Goal: Transaction & Acquisition: Download file/media

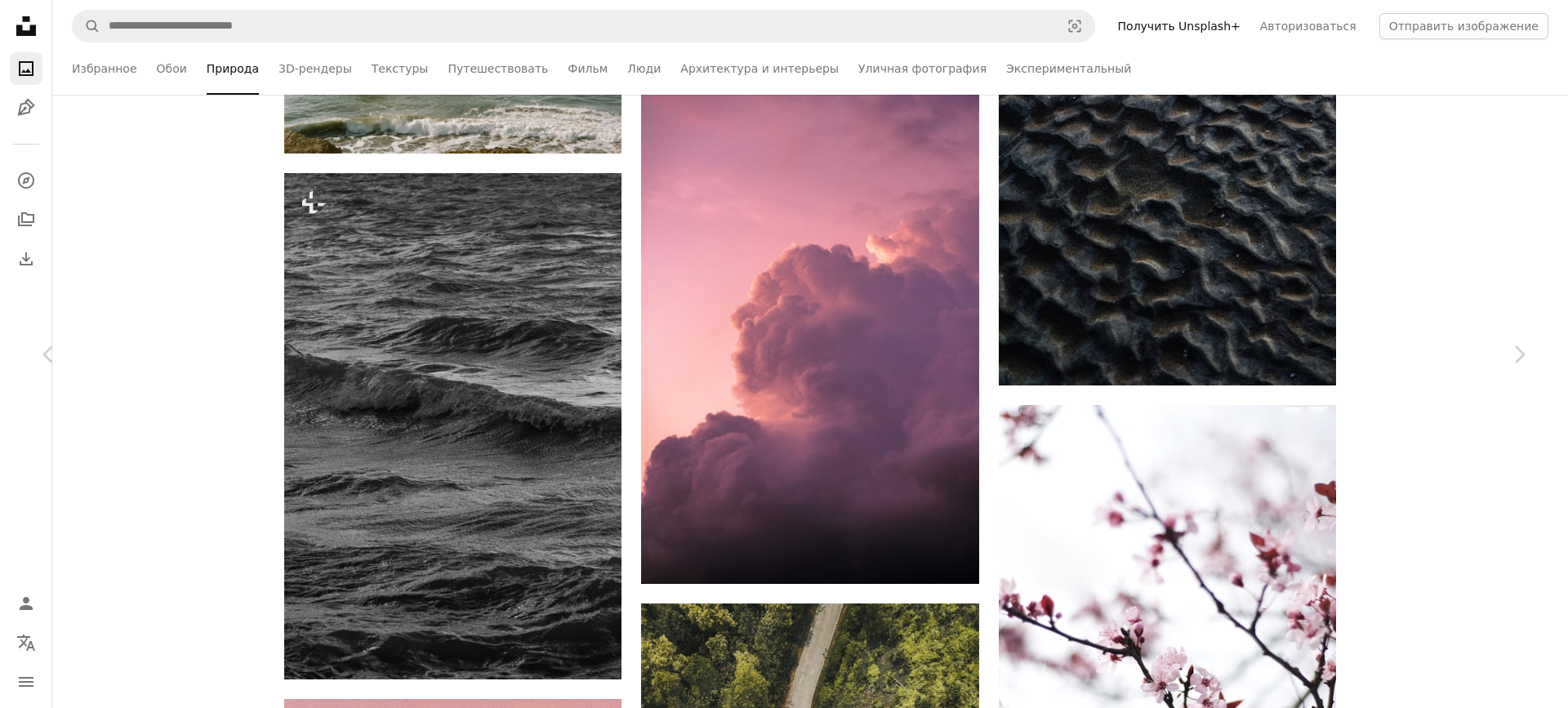
scroll to position [66375, 0]
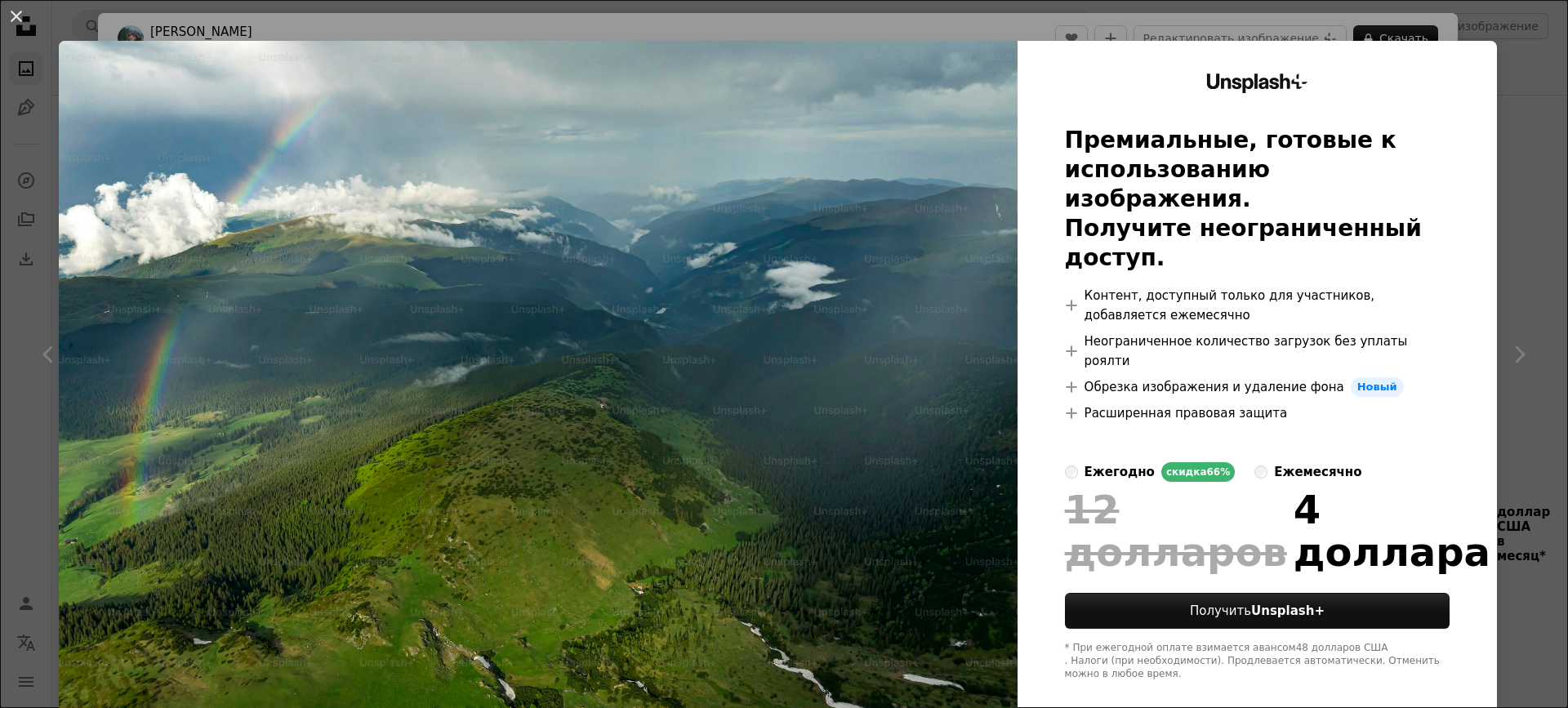
click at [813, 231] on img at bounding box center [538, 377] width 959 height 673
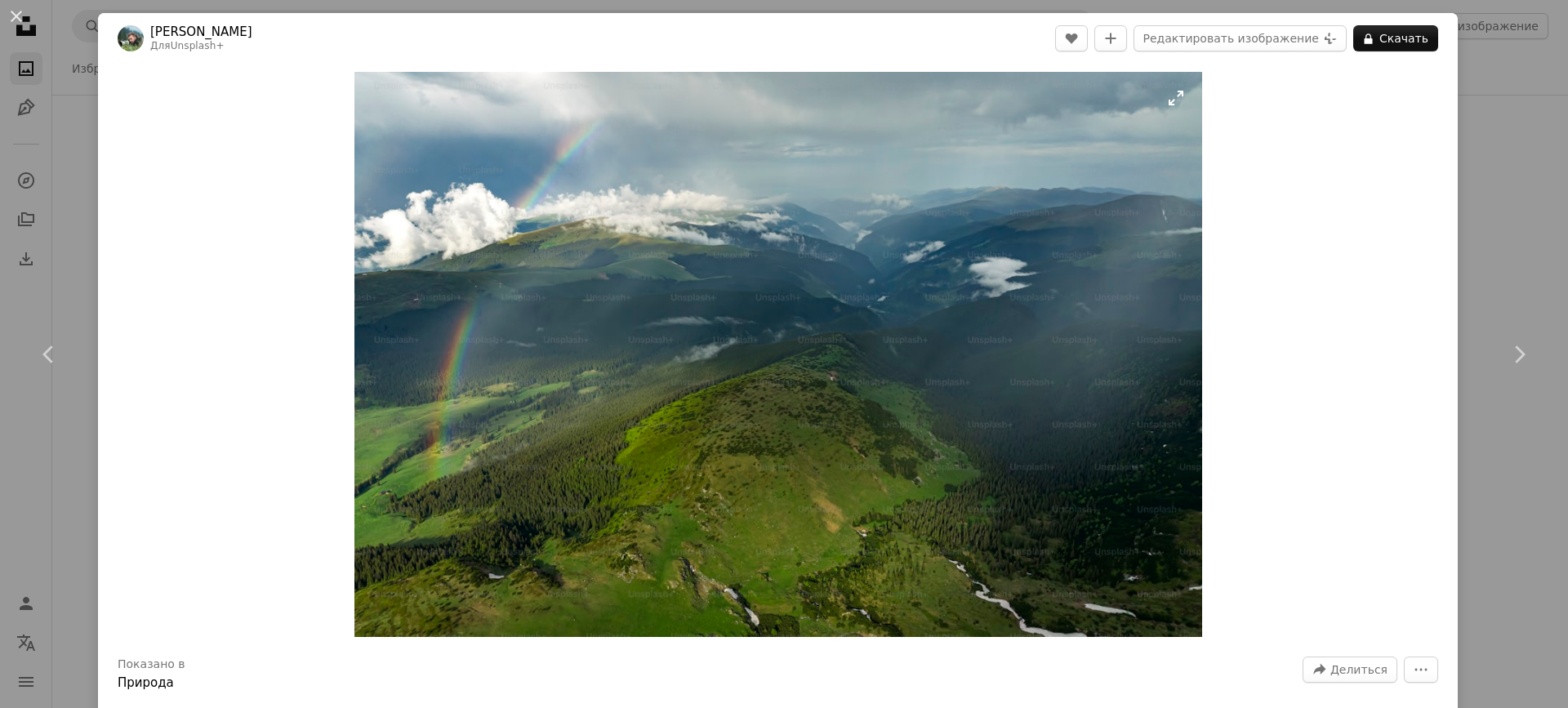
drag, startPoint x: 1325, startPoint y: 99, endPoint x: 913, endPoint y: 101, distance: 412.0
click at [913, 101] on img "Увеличить изображение" at bounding box center [778, 354] width 848 height 565
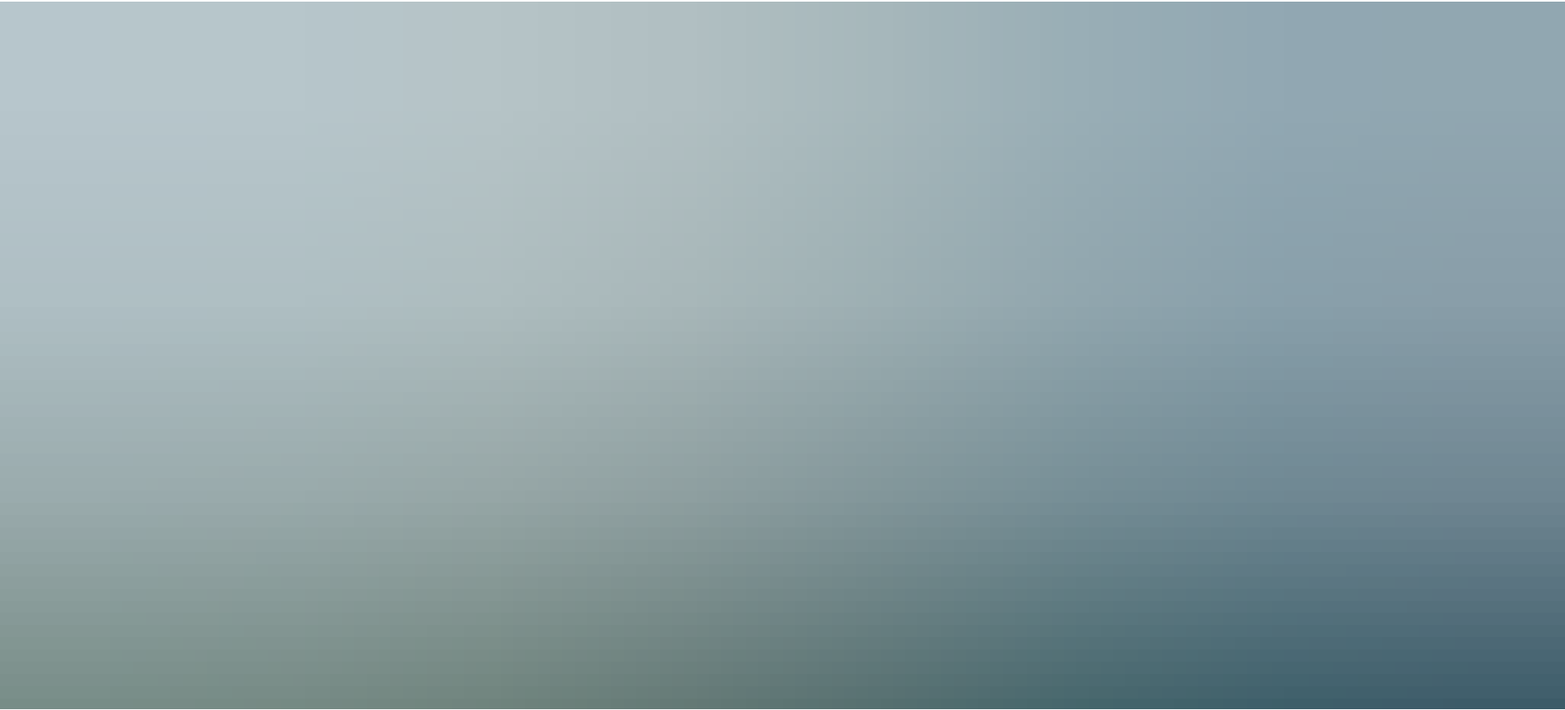
scroll to position [165, 0]
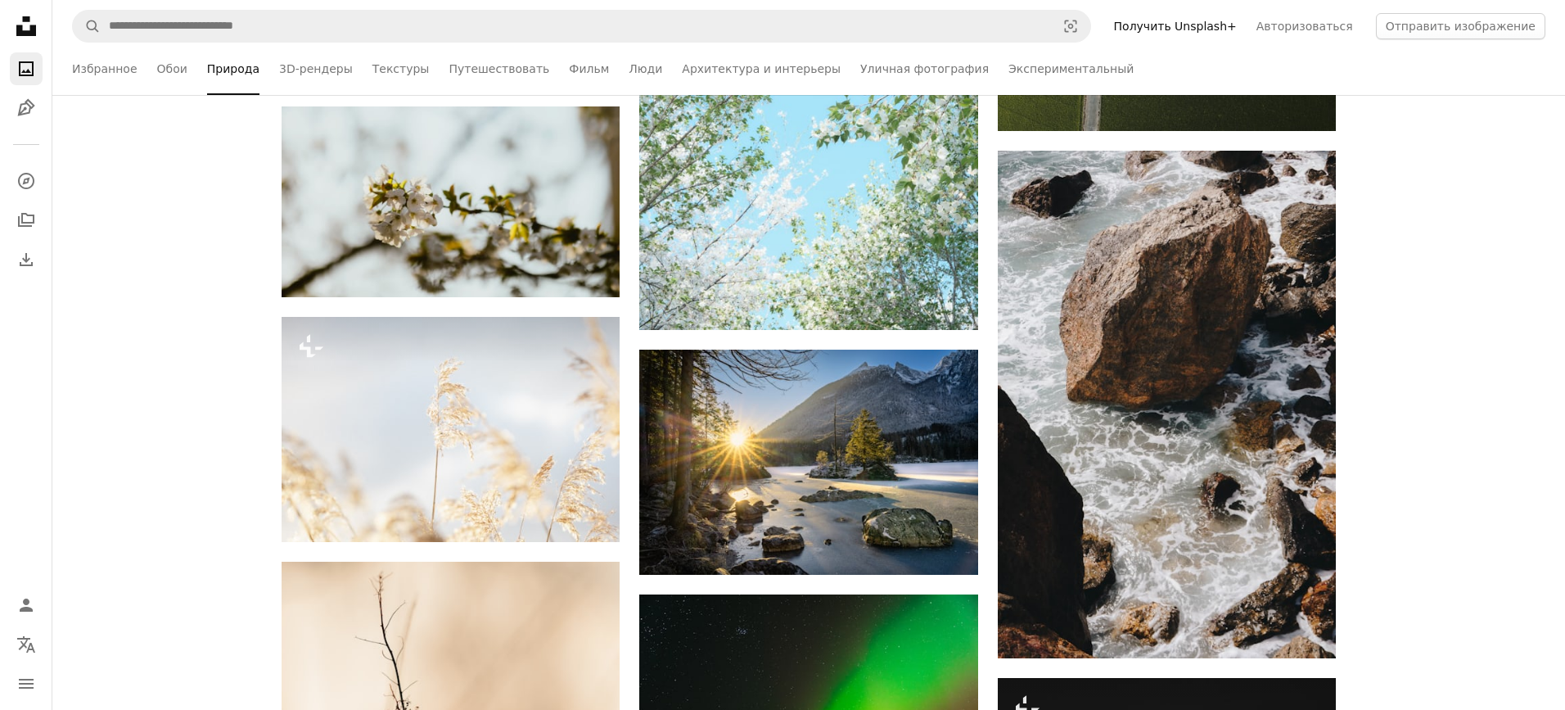
scroll to position [68035, 0]
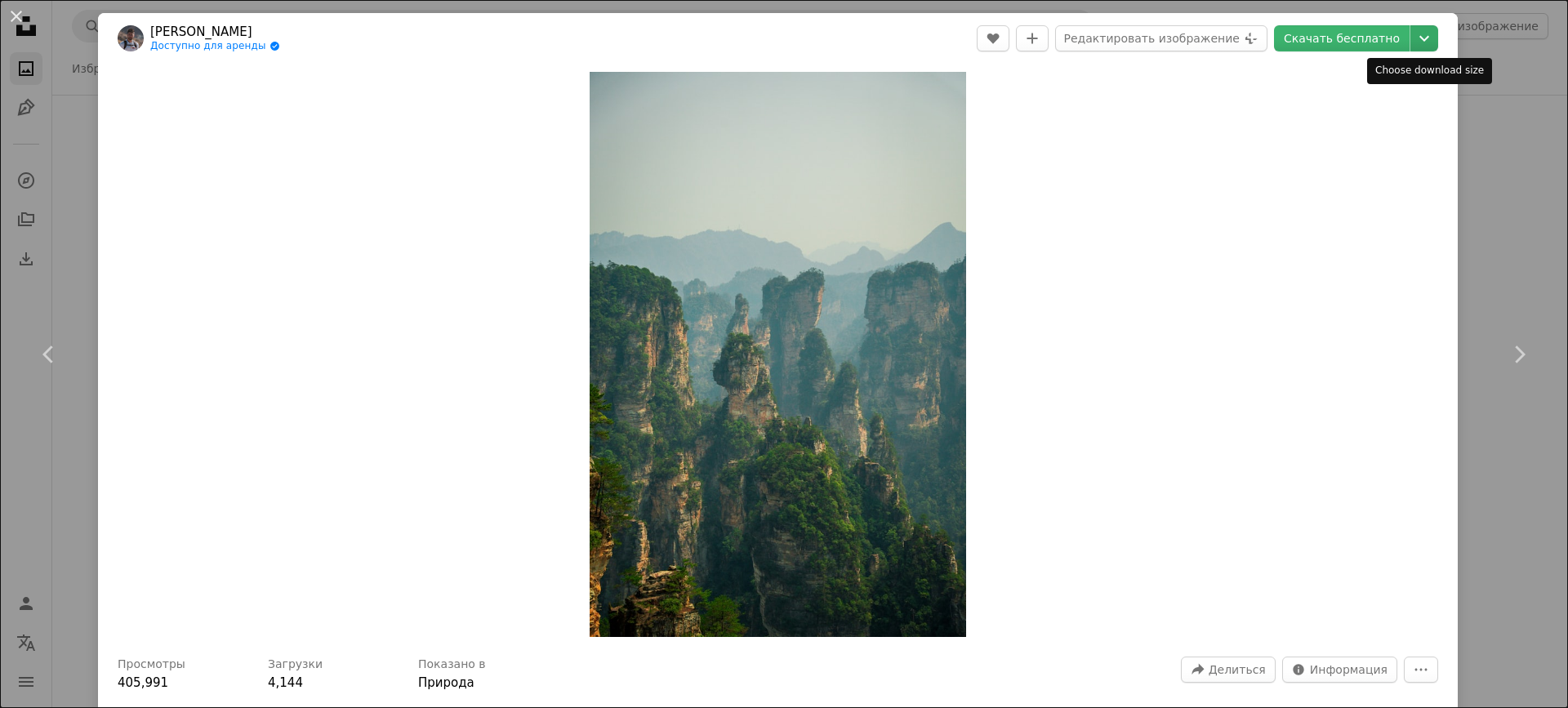
click at [1425, 36] on icon "Chevron down" at bounding box center [1424, 39] width 26 height 20
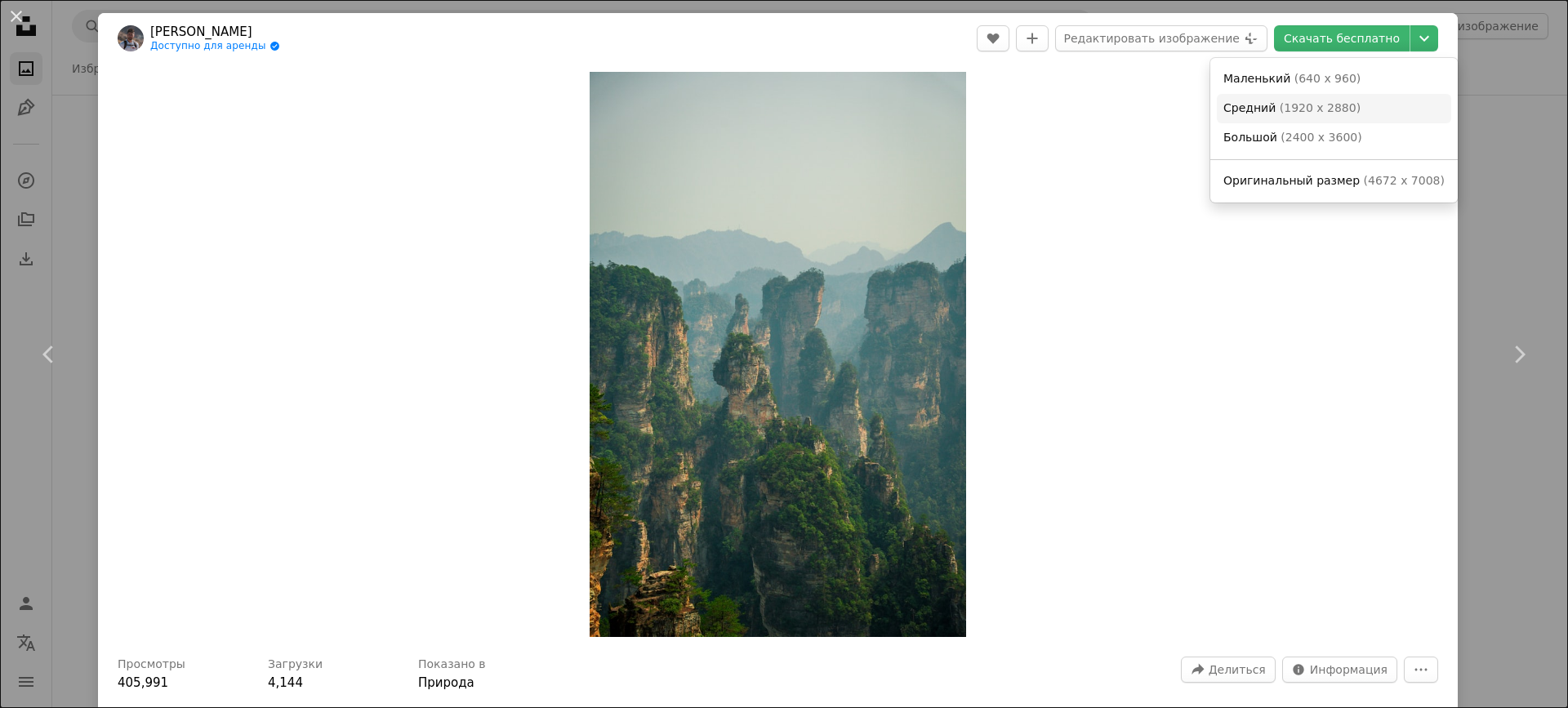
click at [1314, 112] on font "1920 x 2880" at bounding box center [1320, 108] width 72 height 13
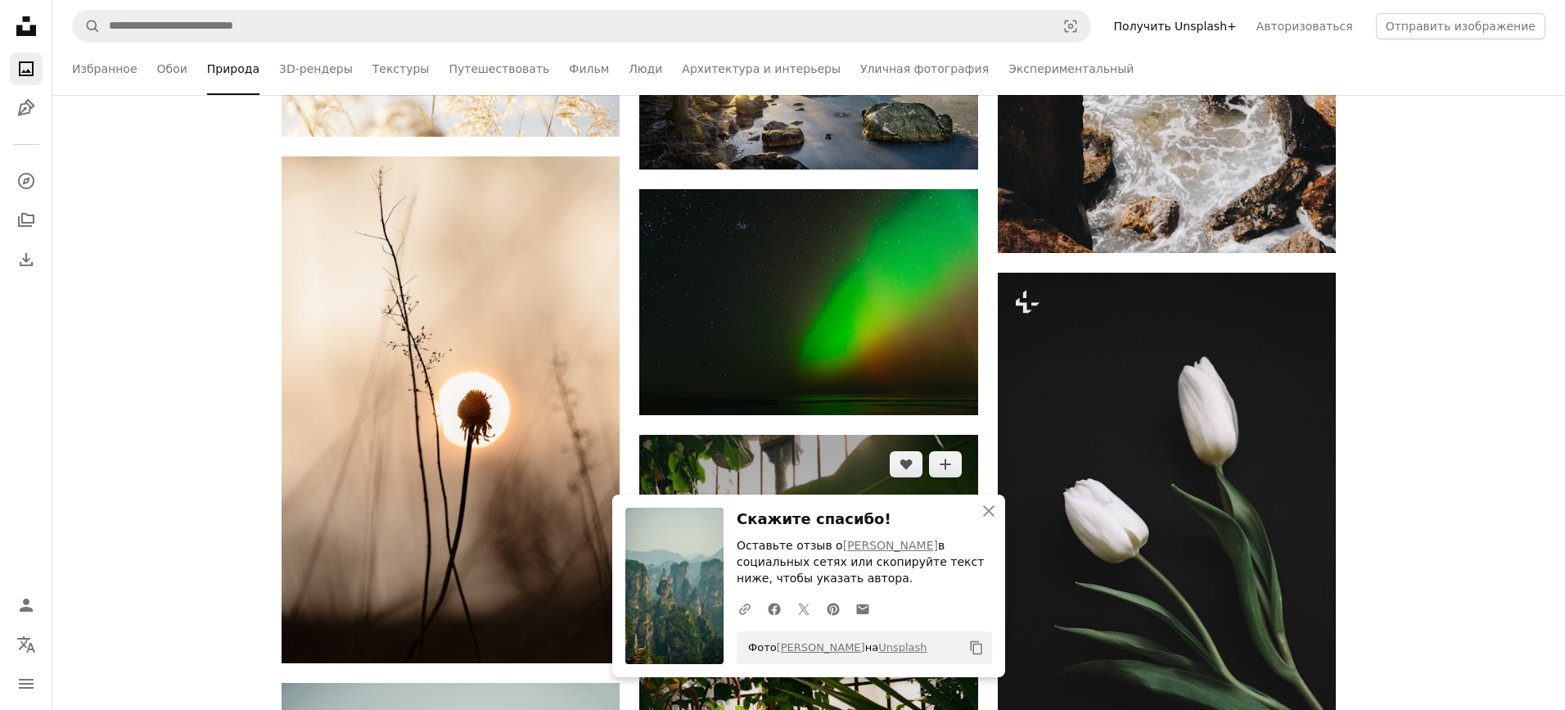
scroll to position [68445, 0]
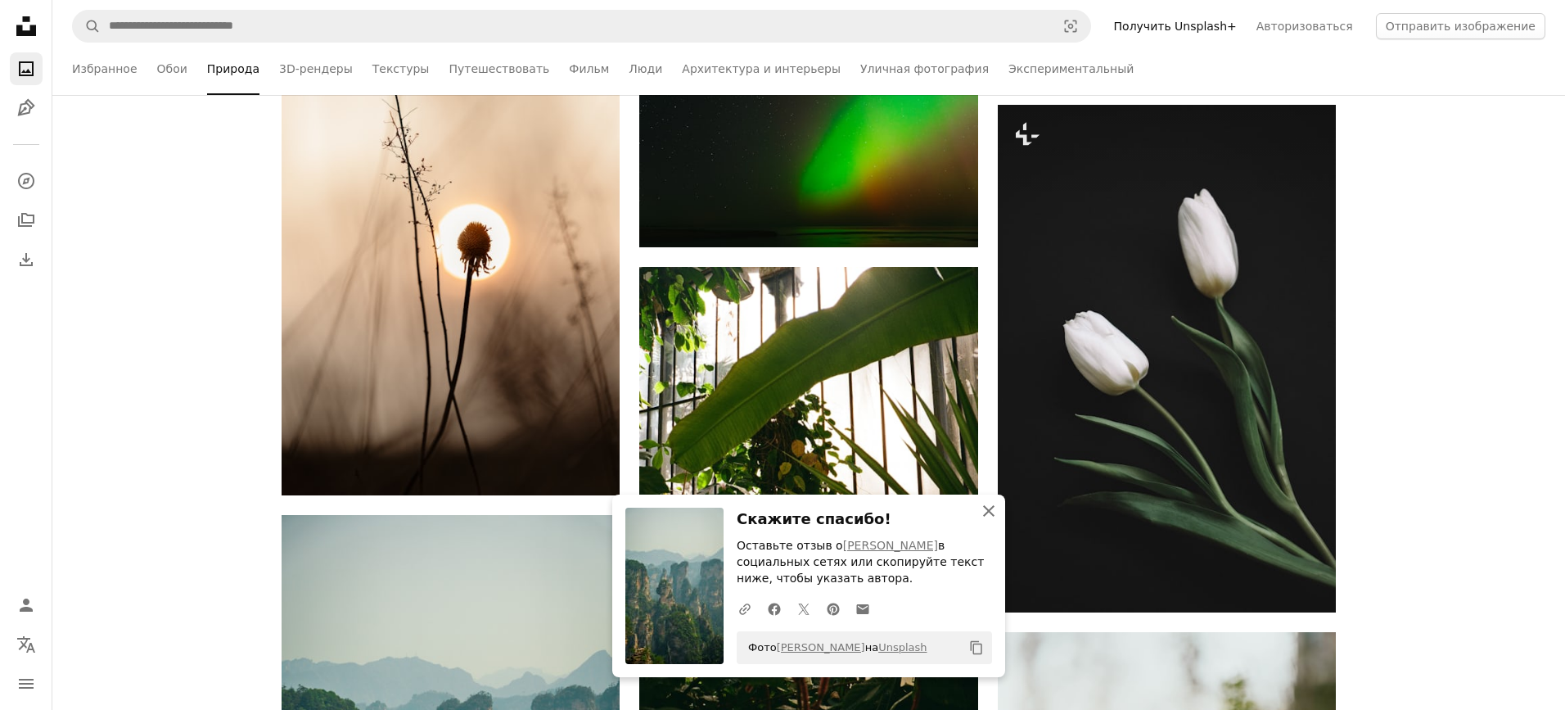
click at [990, 508] on icon "An X shape" at bounding box center [989, 511] width 20 height 20
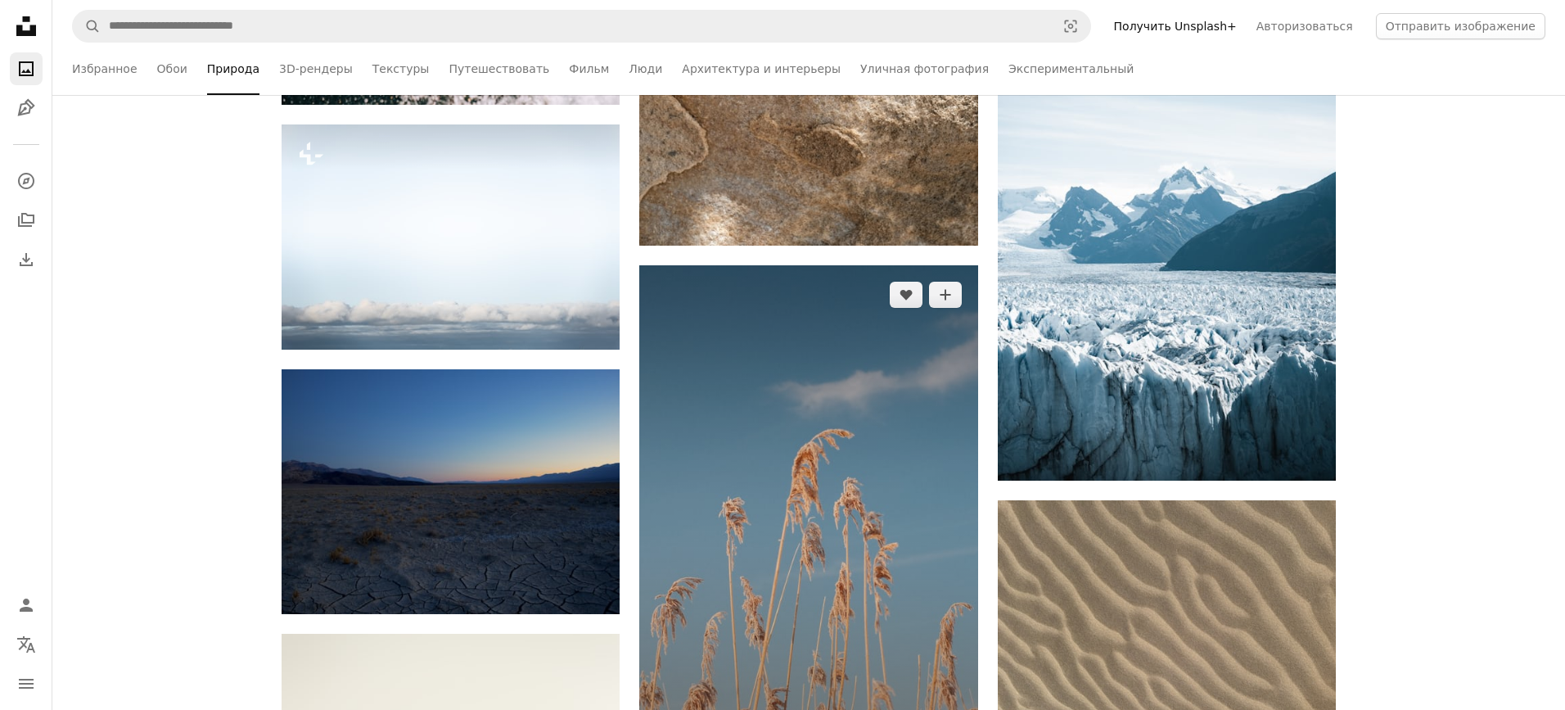
scroll to position [90632, 0]
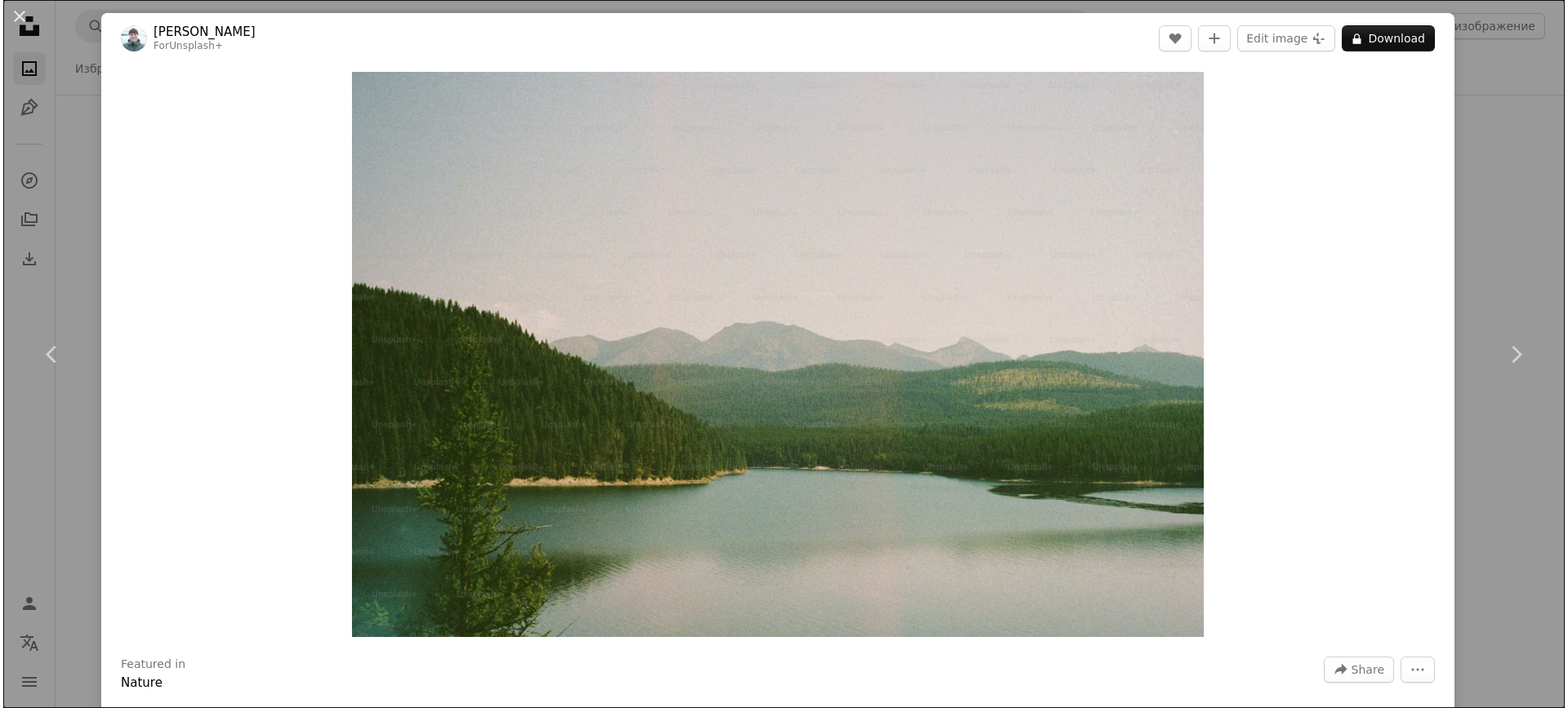
scroll to position [92336, 0]
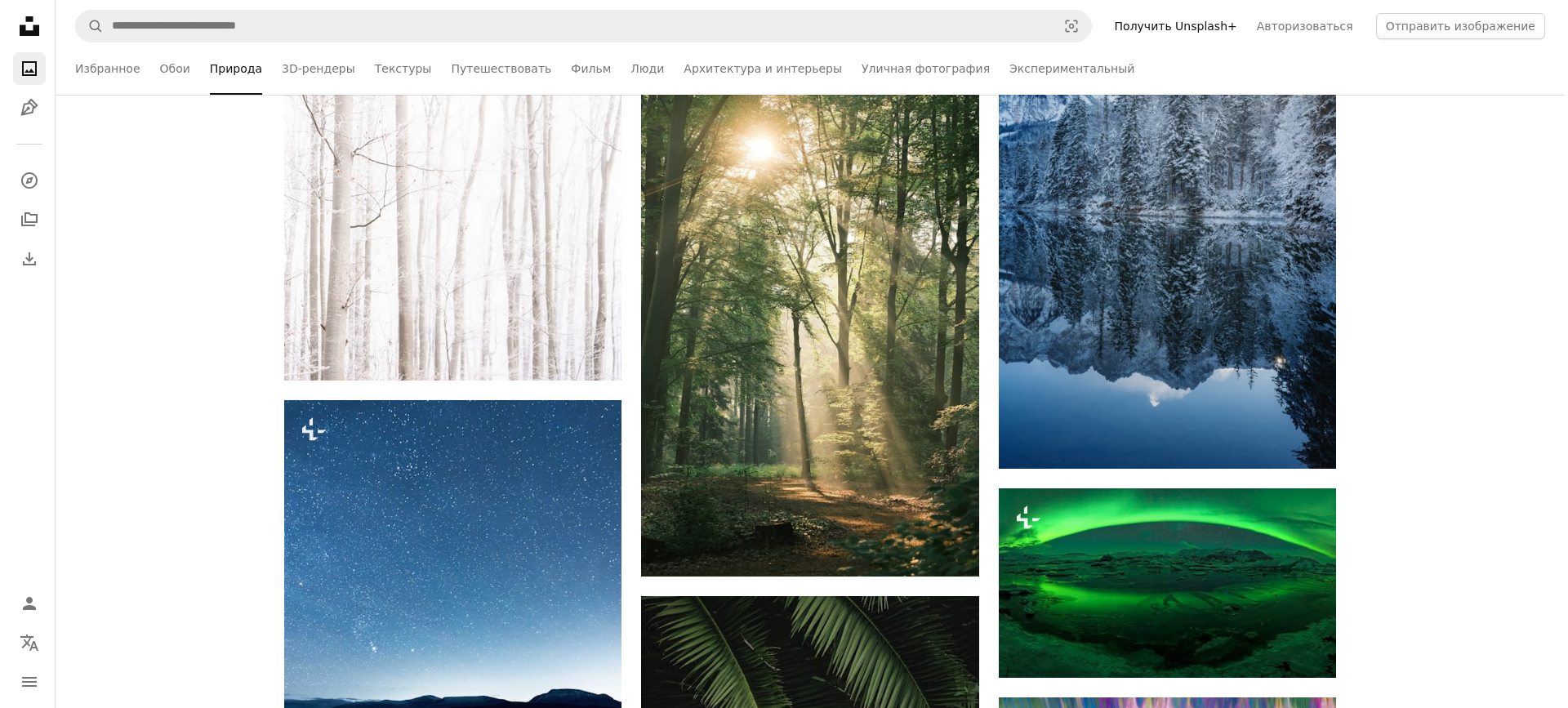
scroll to position [92500, 0]
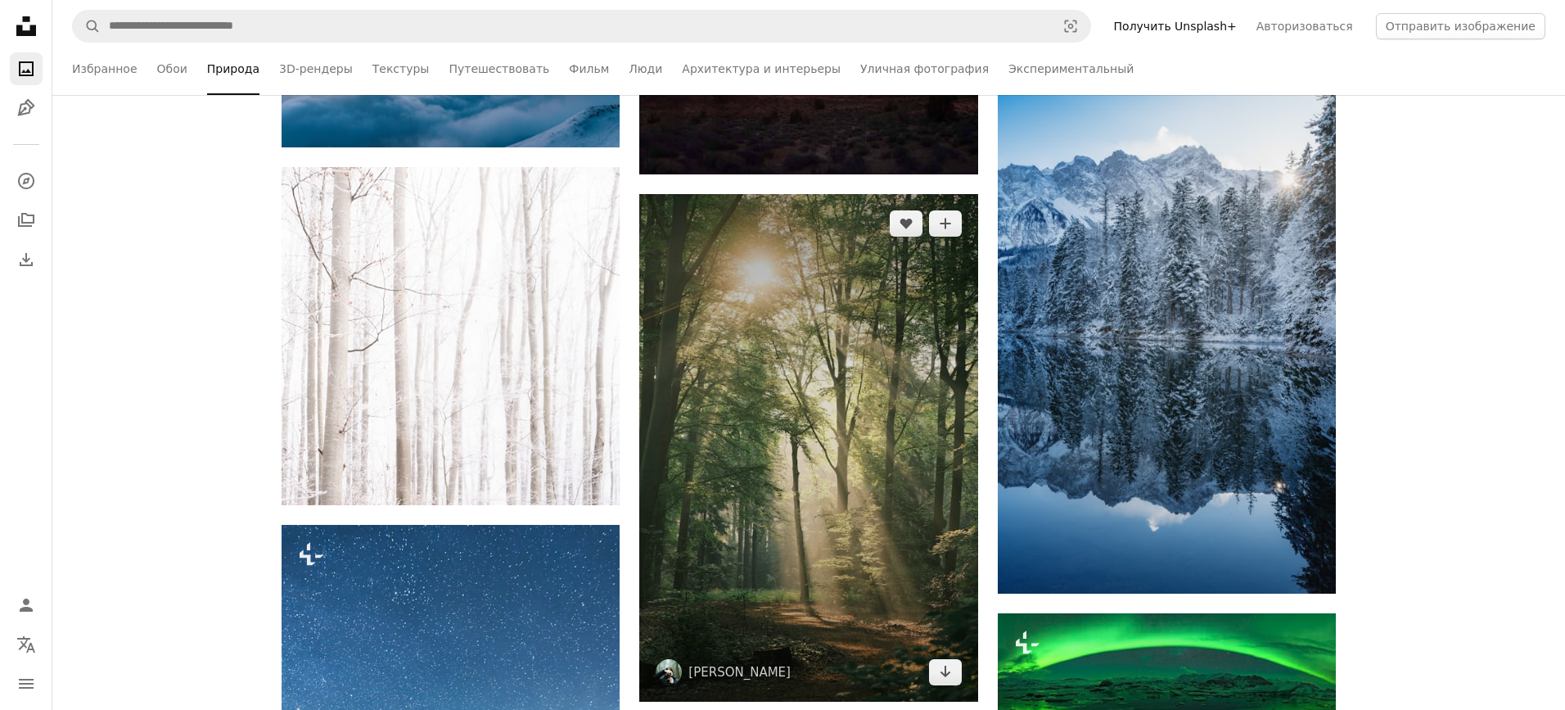
click at [811, 345] on img at bounding box center [808, 448] width 338 height 508
click at [784, 370] on img at bounding box center [808, 448] width 338 height 508
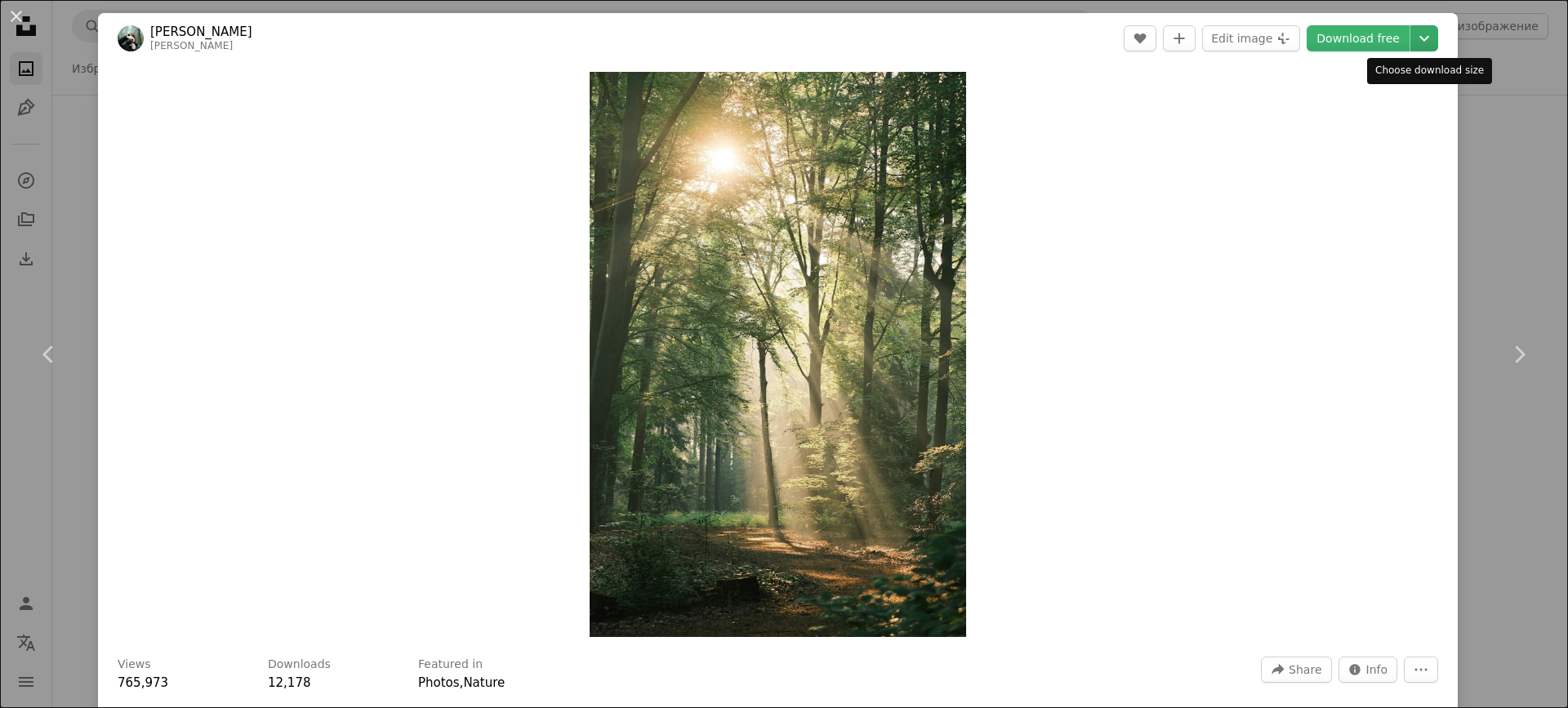
click at [1429, 34] on icon "Chevron down" at bounding box center [1424, 39] width 26 height 20
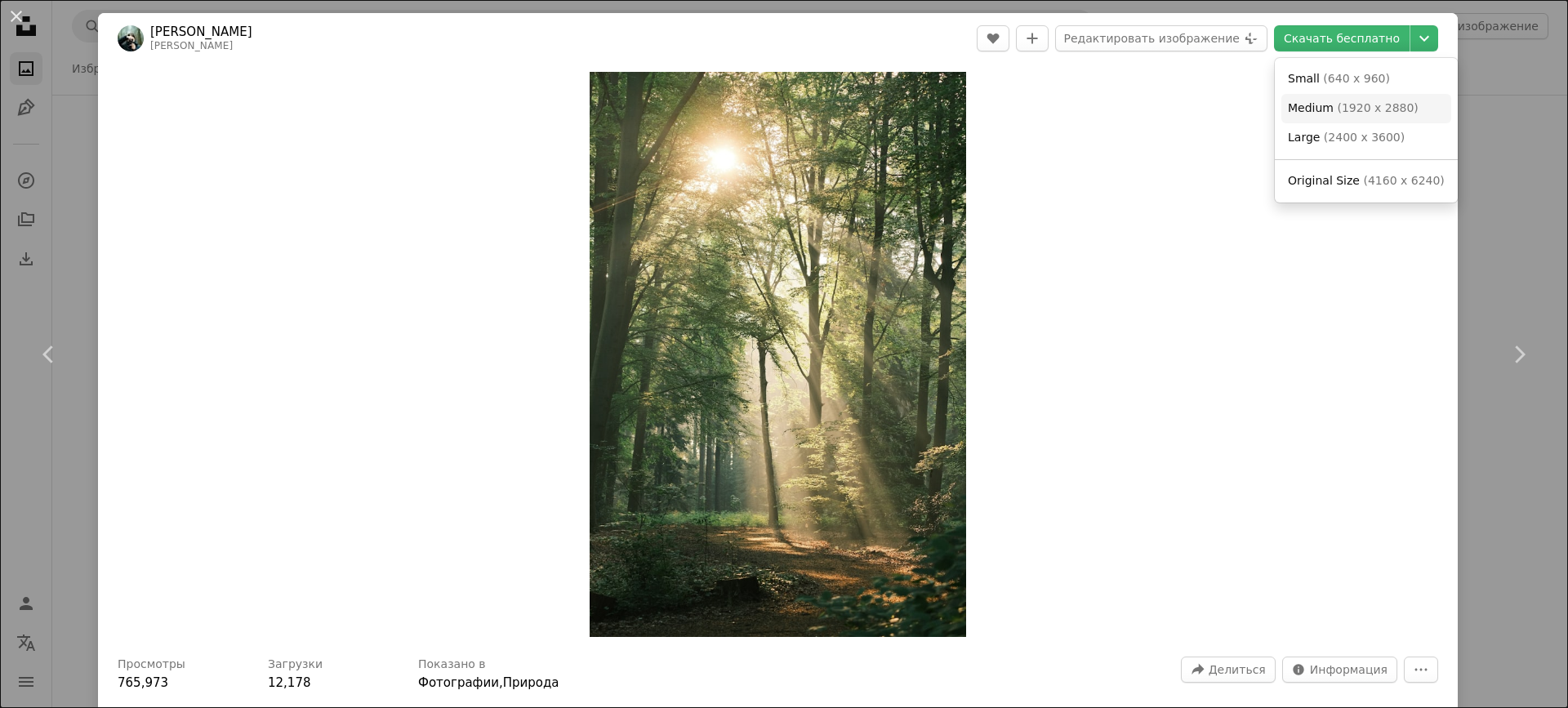
click at [1354, 115] on span "( 1920 x 2880 )" at bounding box center [1376, 108] width 81 height 13
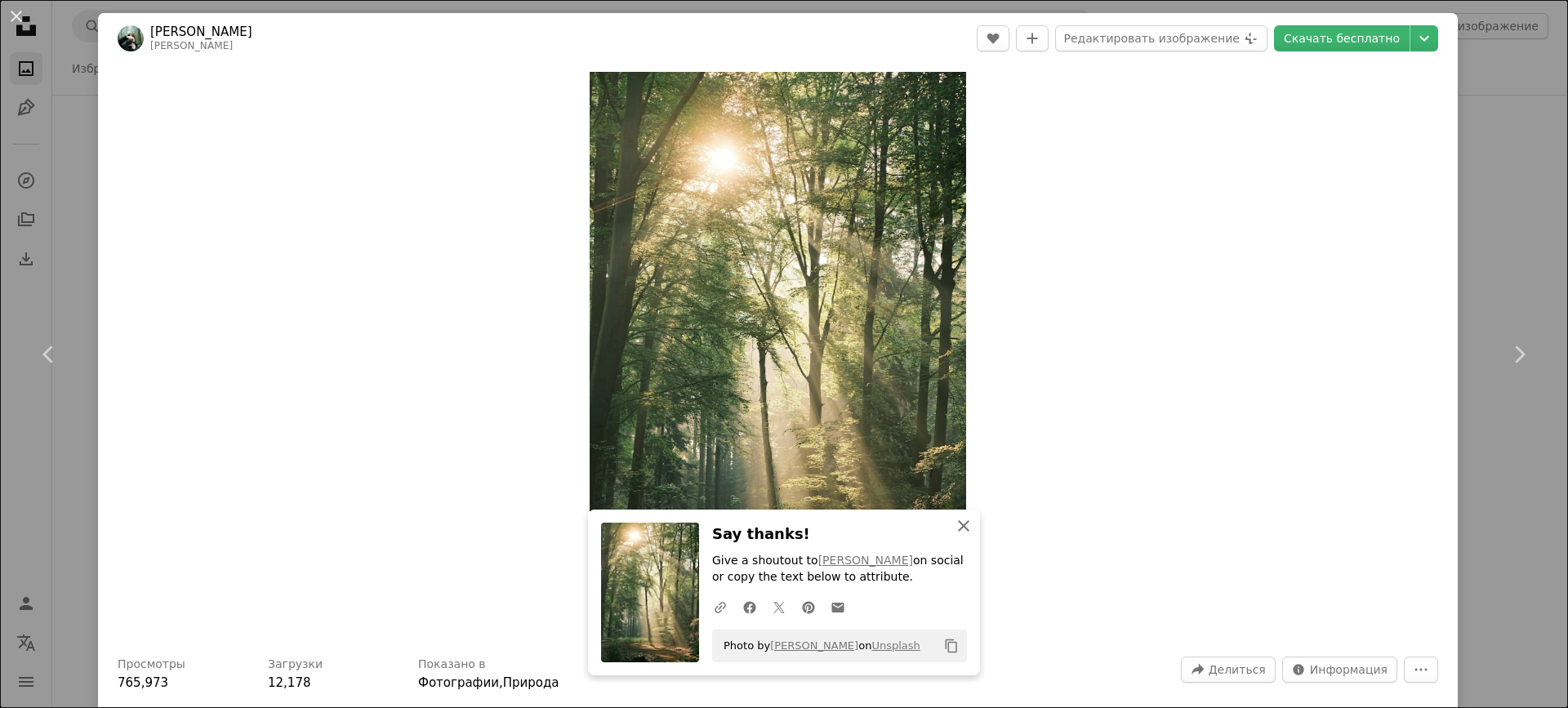
click at [958, 528] on icon "button" at bounding box center [963, 526] width 11 height 11
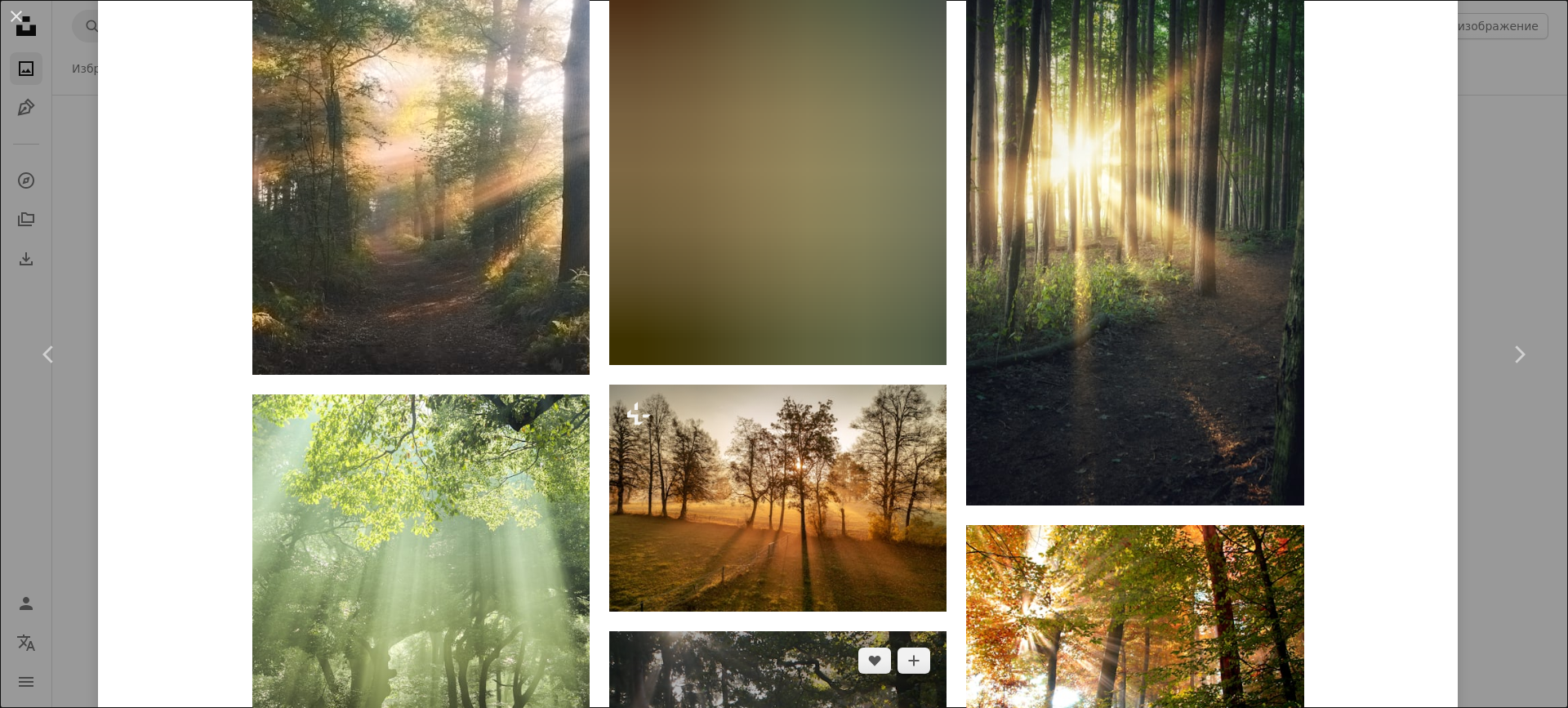
scroll to position [3674, 0]
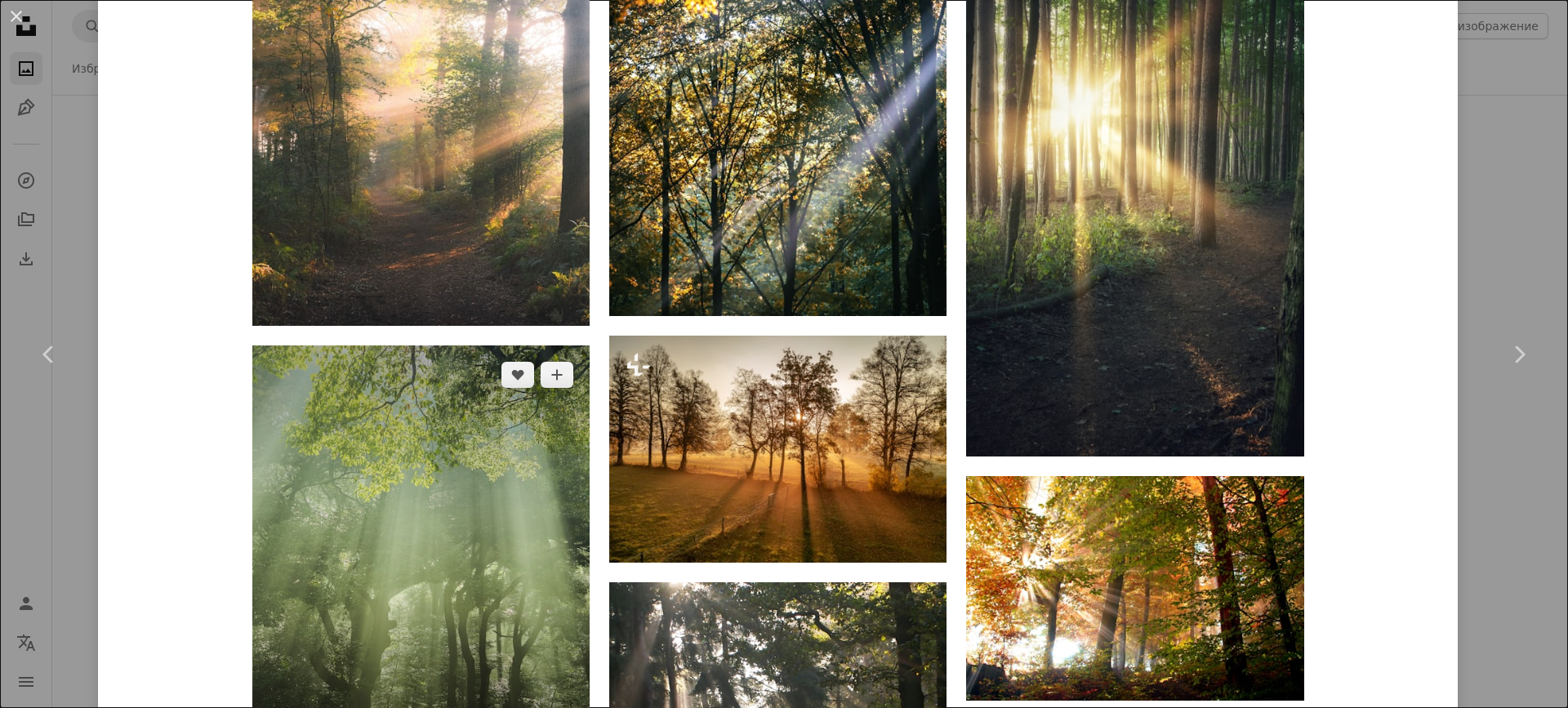
click at [457, 345] on img at bounding box center [421, 570] width 337 height 451
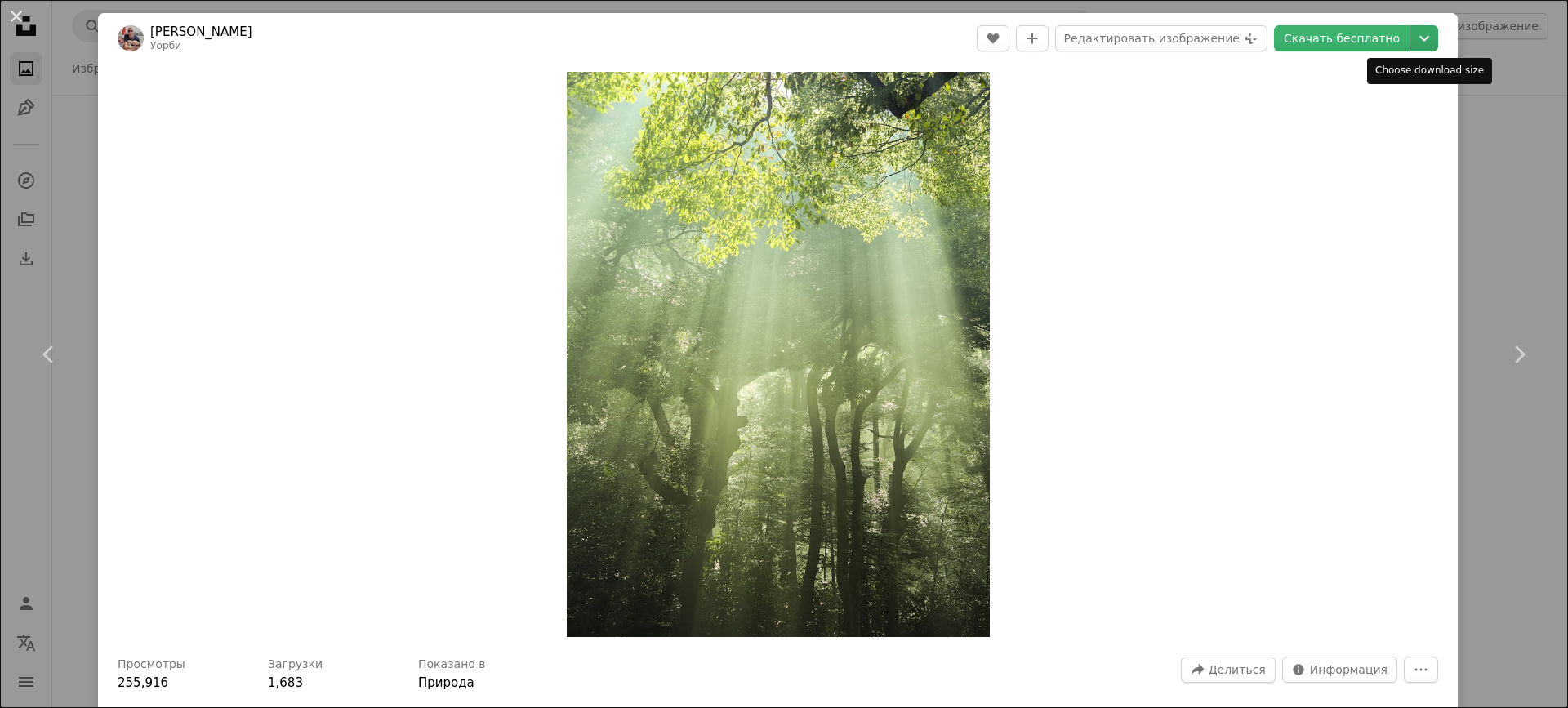
click at [1425, 43] on icon "Chevron down" at bounding box center [1424, 39] width 26 height 20
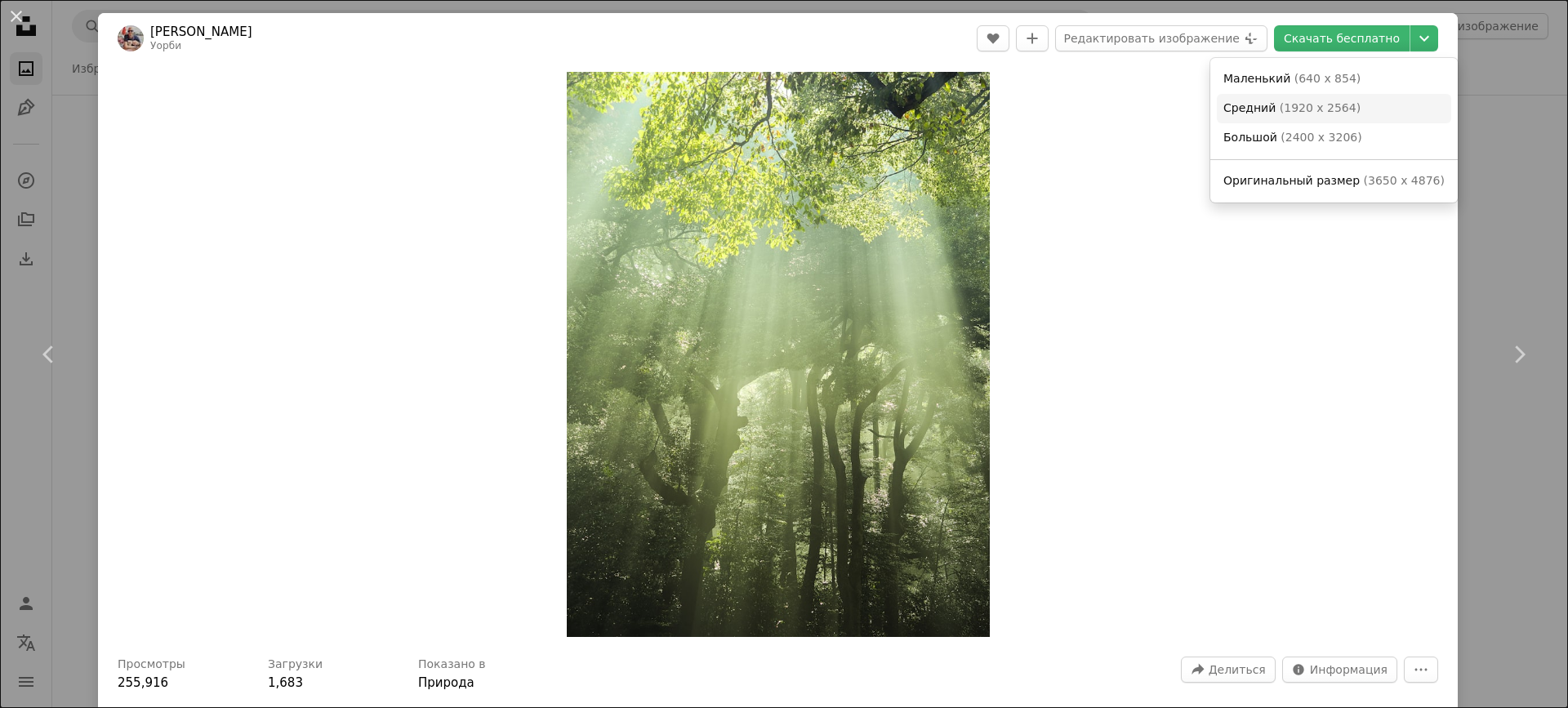
click at [1322, 107] on font "1920 x 2564" at bounding box center [1320, 108] width 72 height 13
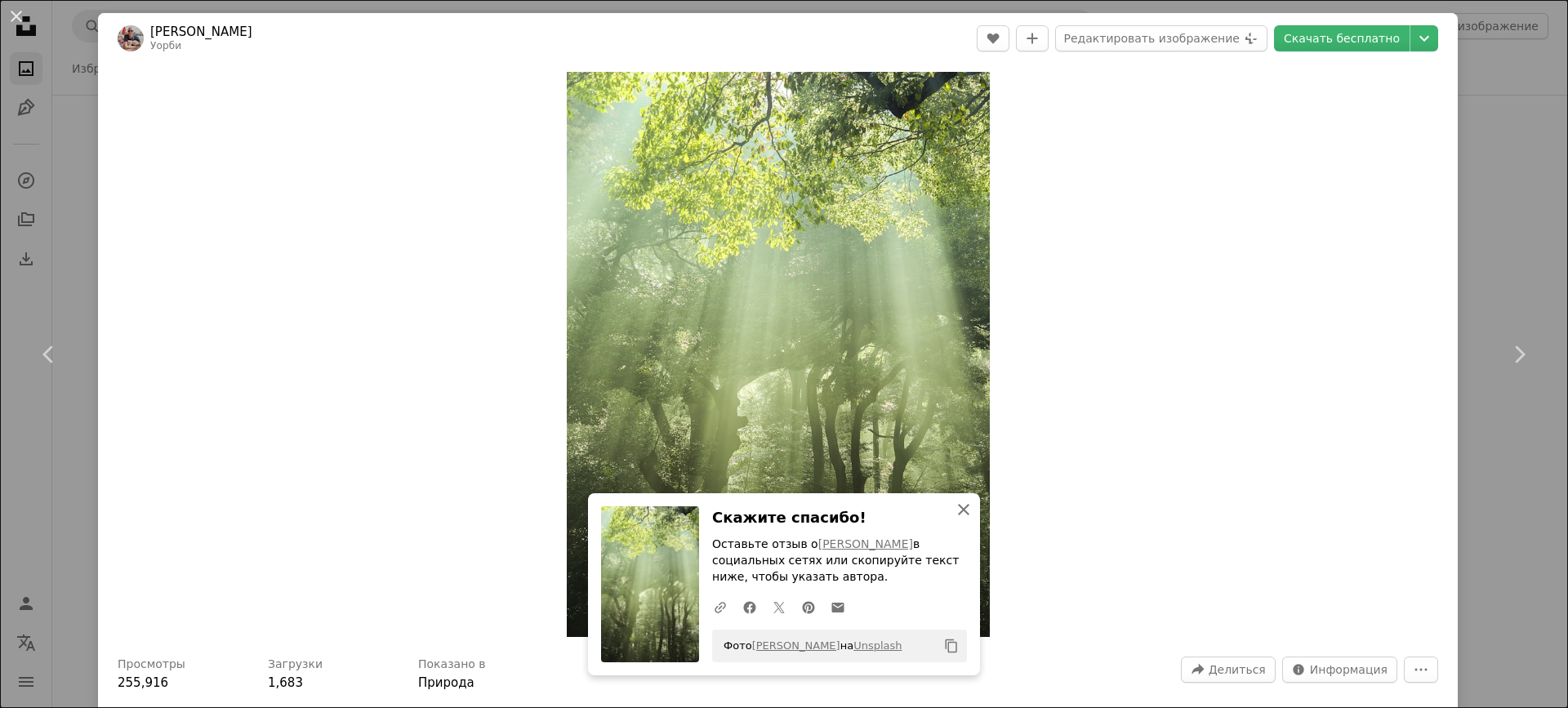
click at [955, 502] on icon "An X shape" at bounding box center [964, 510] width 20 height 20
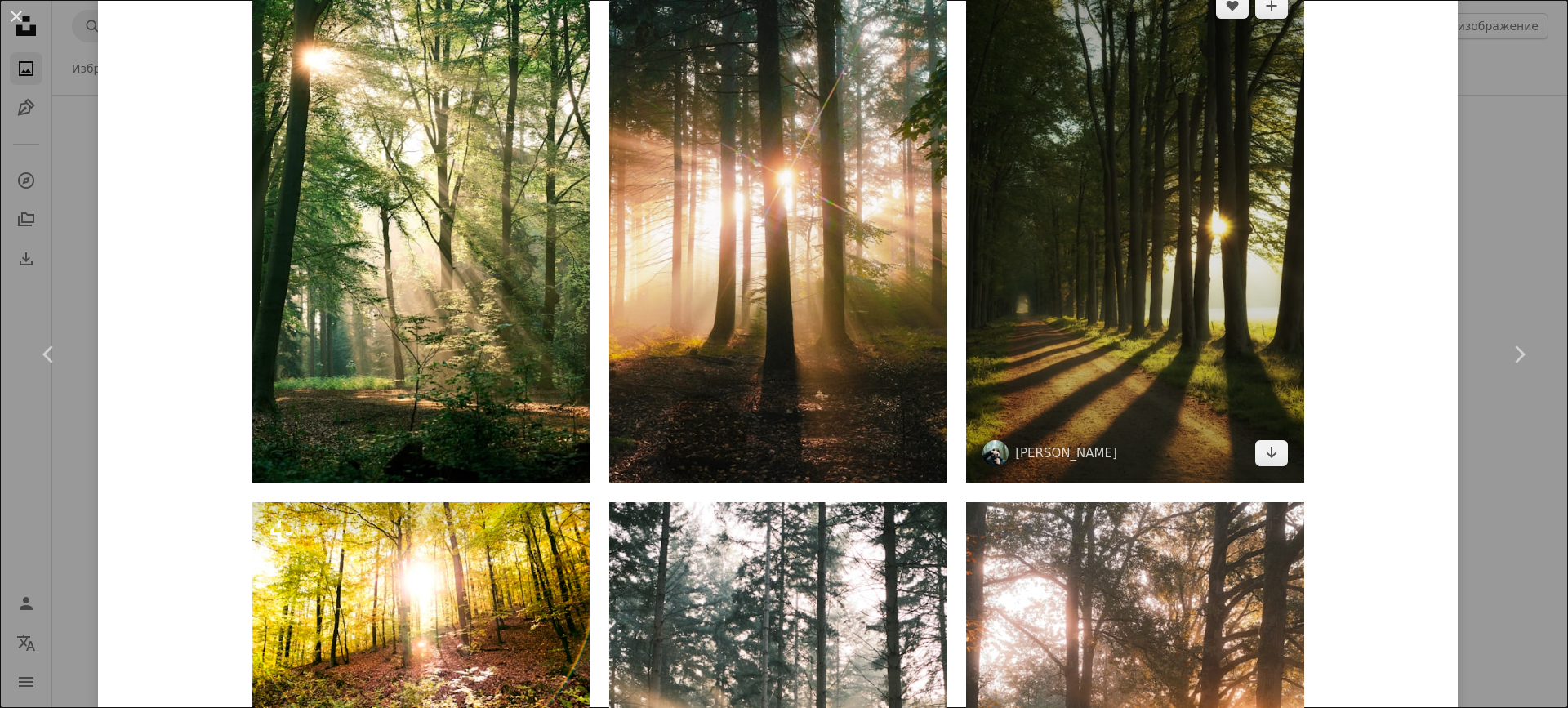
scroll to position [846, 0]
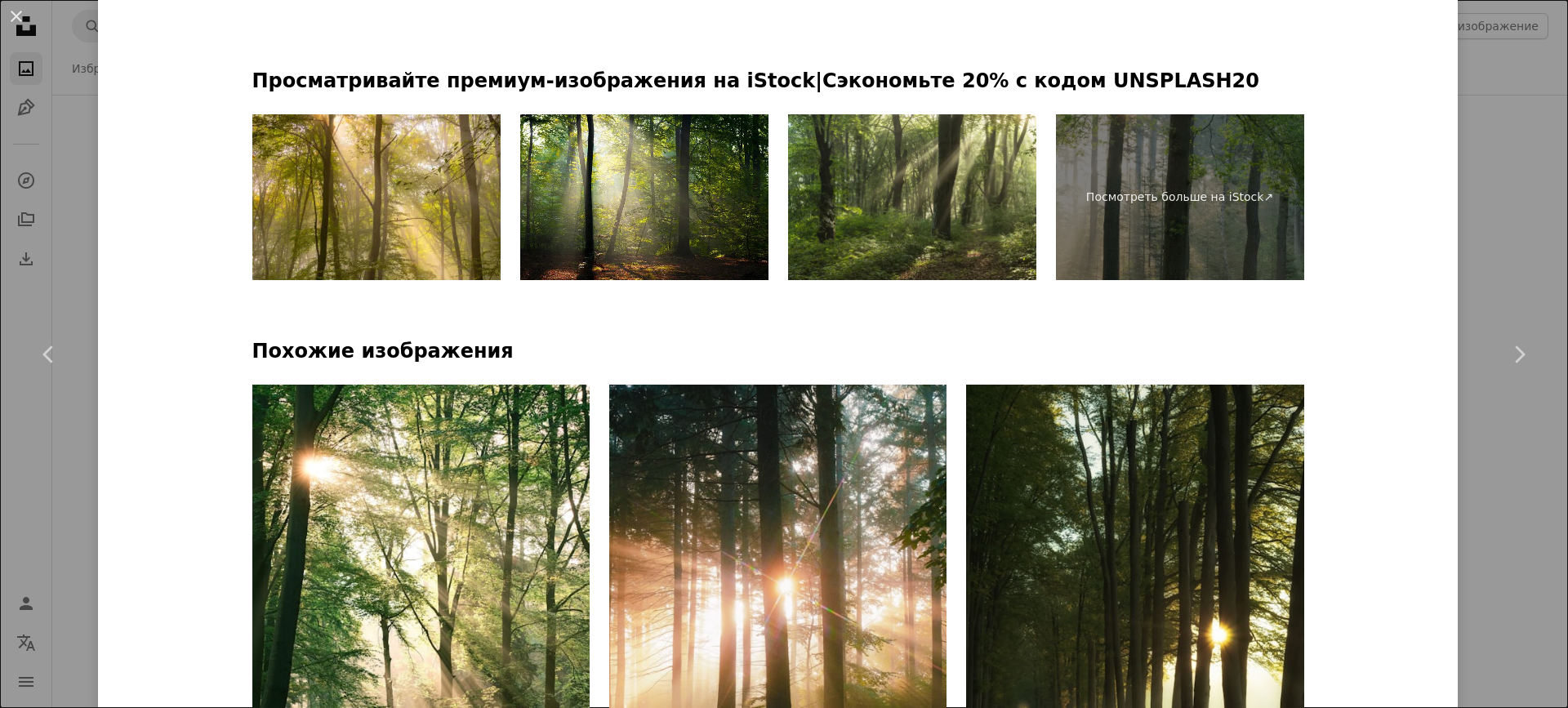
drag, startPoint x: 1562, startPoint y: 100, endPoint x: 1564, endPoint y: 25, distance: 75.0
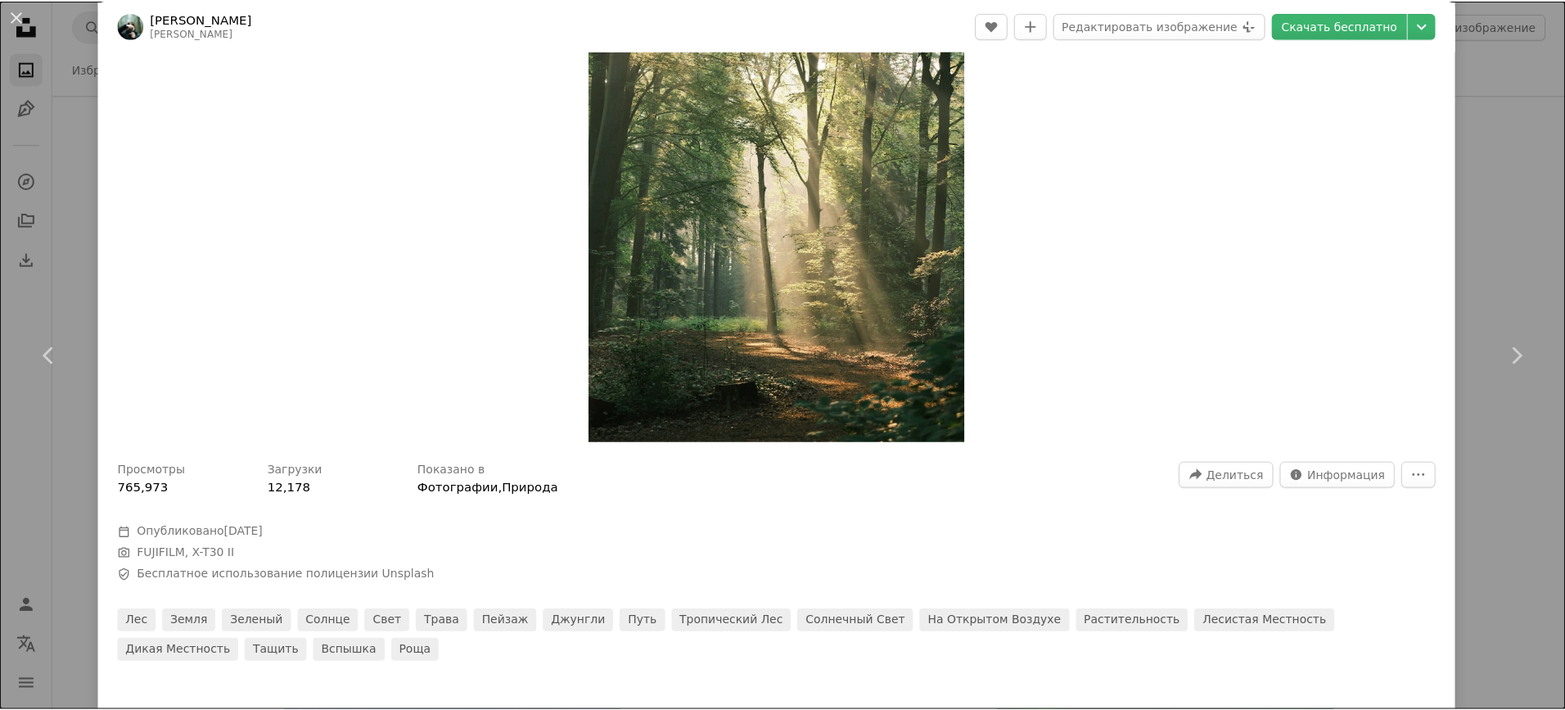
scroll to position [0, 0]
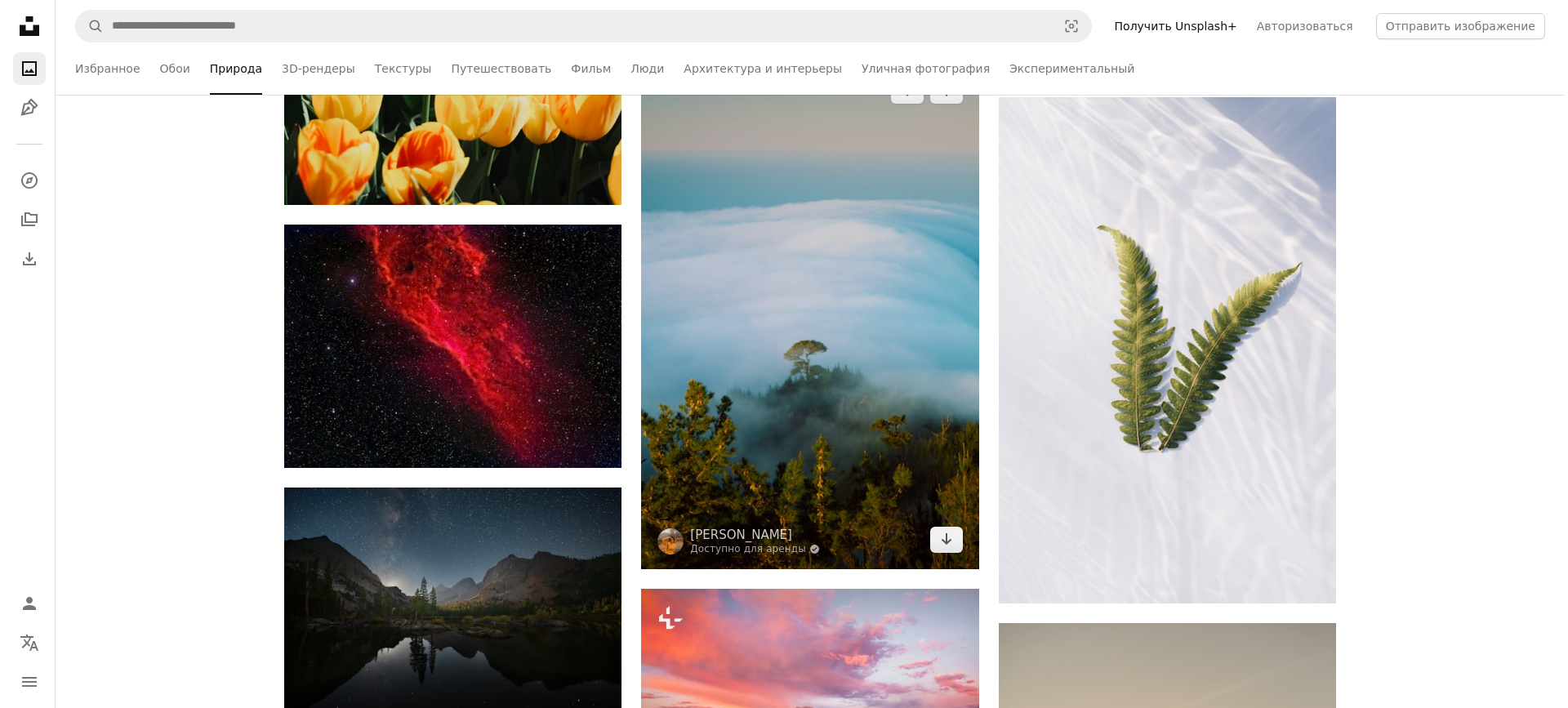
scroll to position [63598, 0]
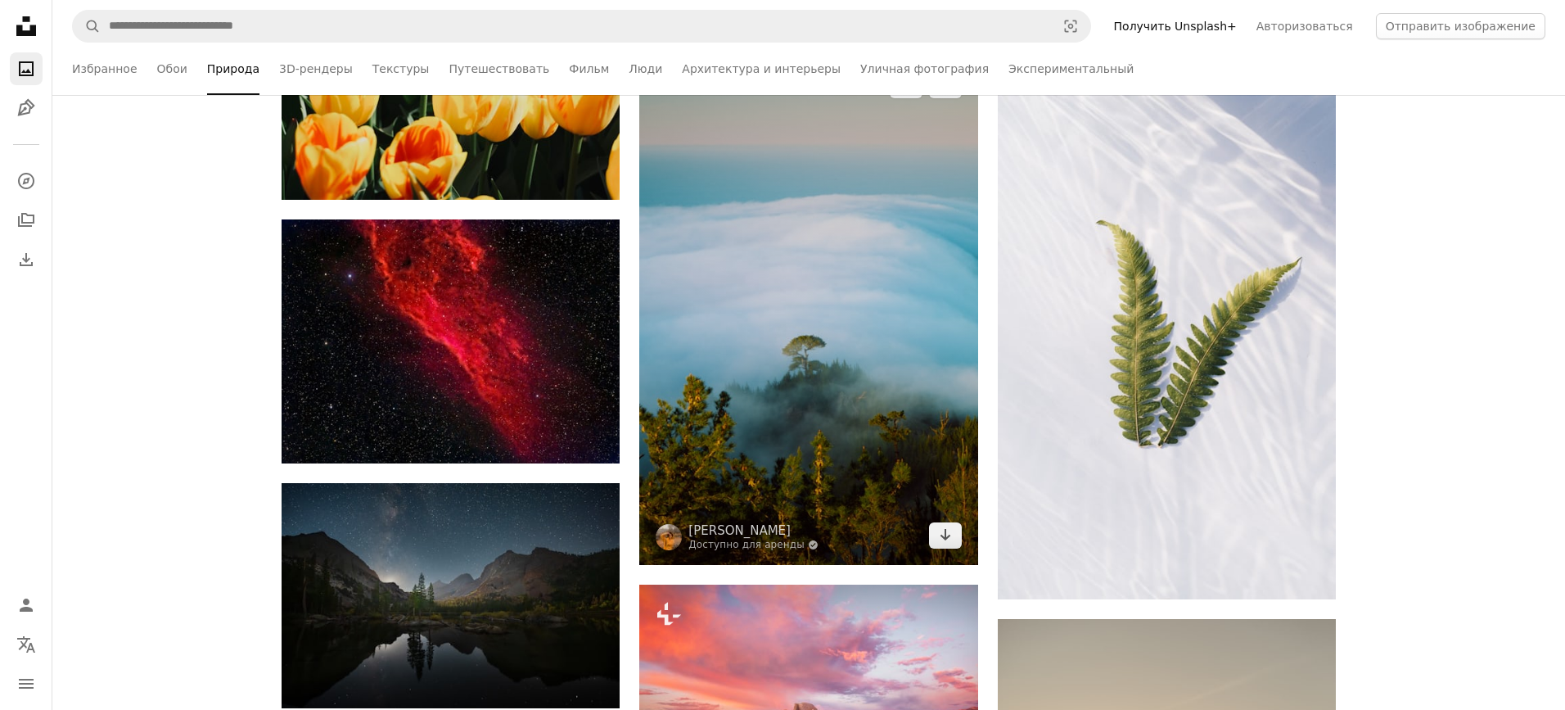
click at [841, 319] on img at bounding box center [808, 310] width 338 height 509
click at [817, 350] on img at bounding box center [808, 310] width 338 height 509
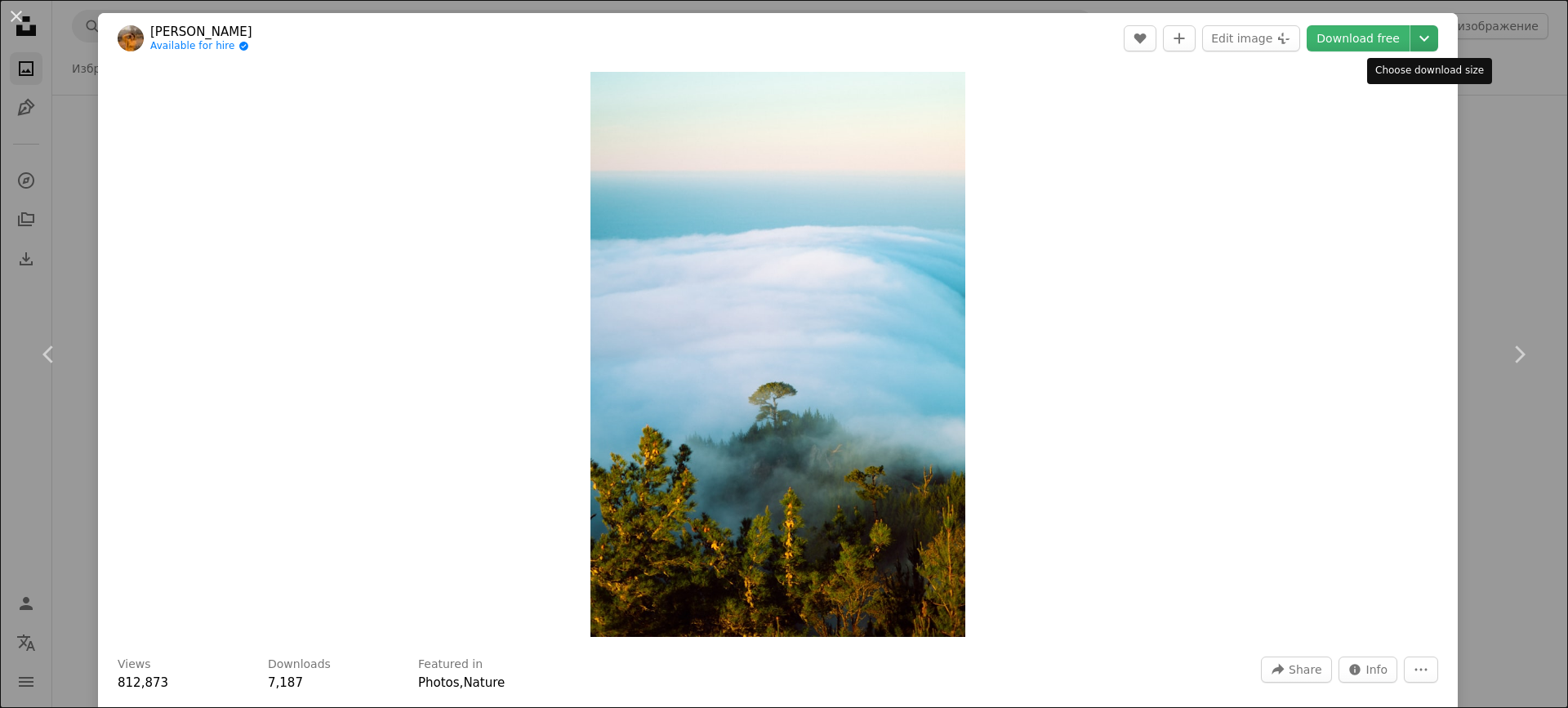
click at [1424, 36] on icon "Chevron down" at bounding box center [1424, 39] width 26 height 20
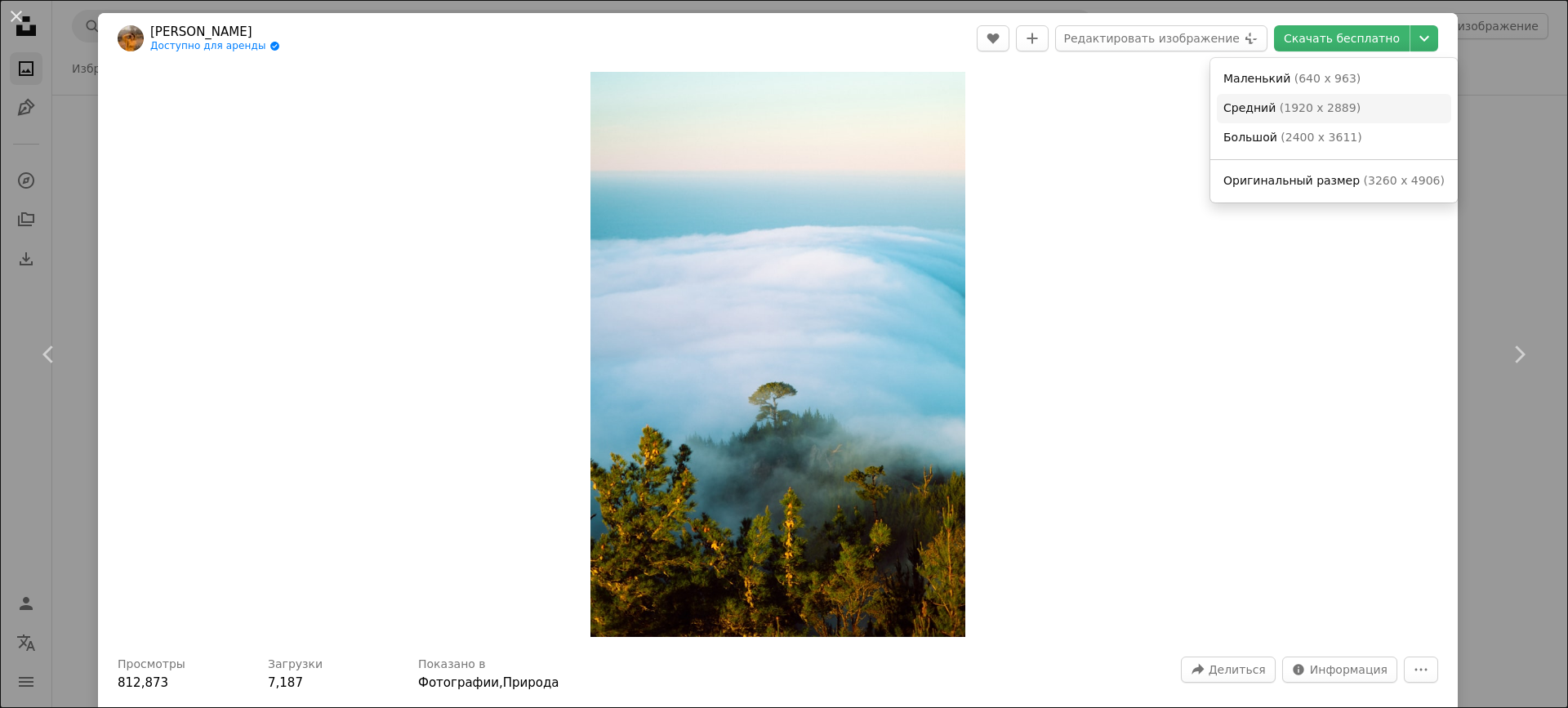
click at [1329, 109] on font "1920 x 2889" at bounding box center [1320, 108] width 72 height 13
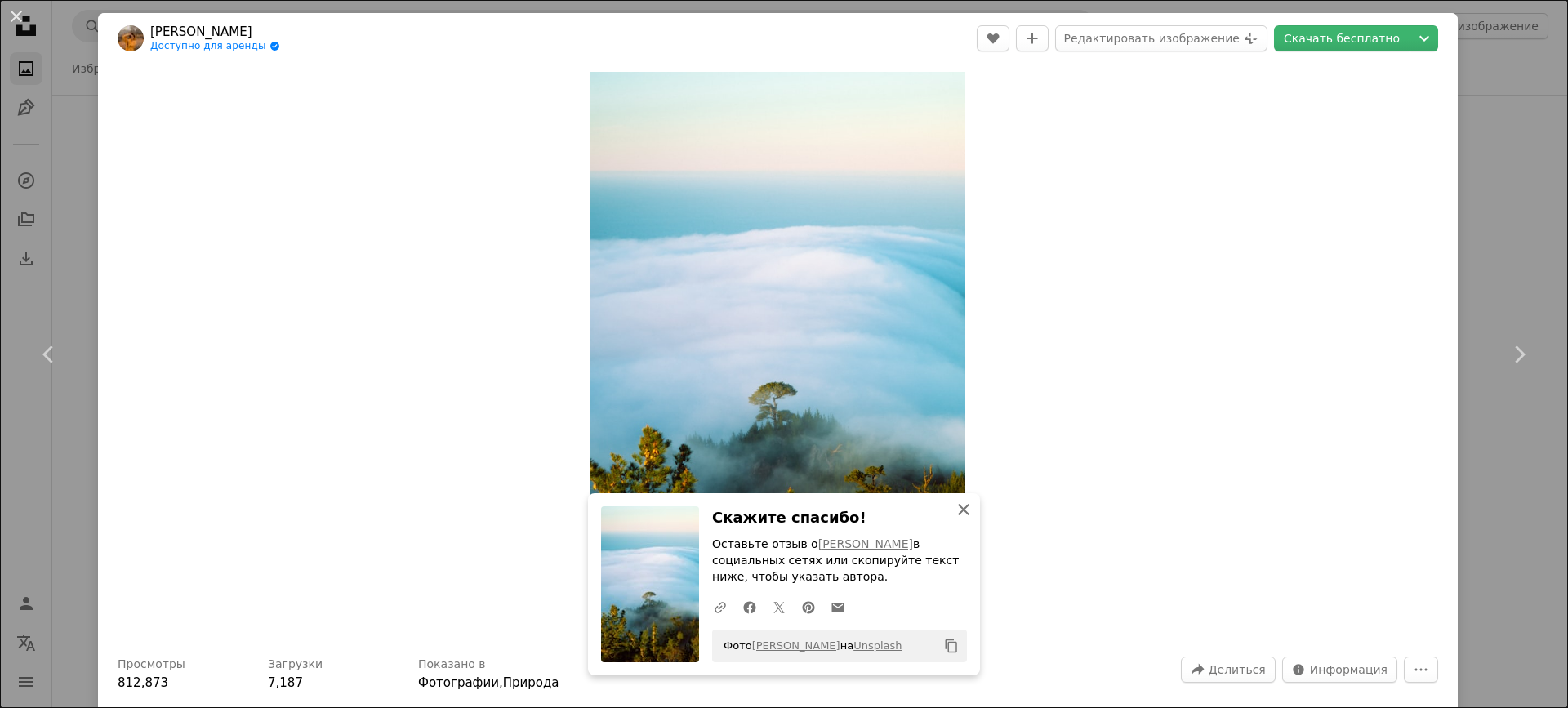
drag, startPoint x: 955, startPoint y: 514, endPoint x: 949, endPoint y: 507, distance: 9.2
click at [955, 514] on icon "An X shape" at bounding box center [964, 510] width 20 height 20
